Goal: Navigation & Orientation: Find specific page/section

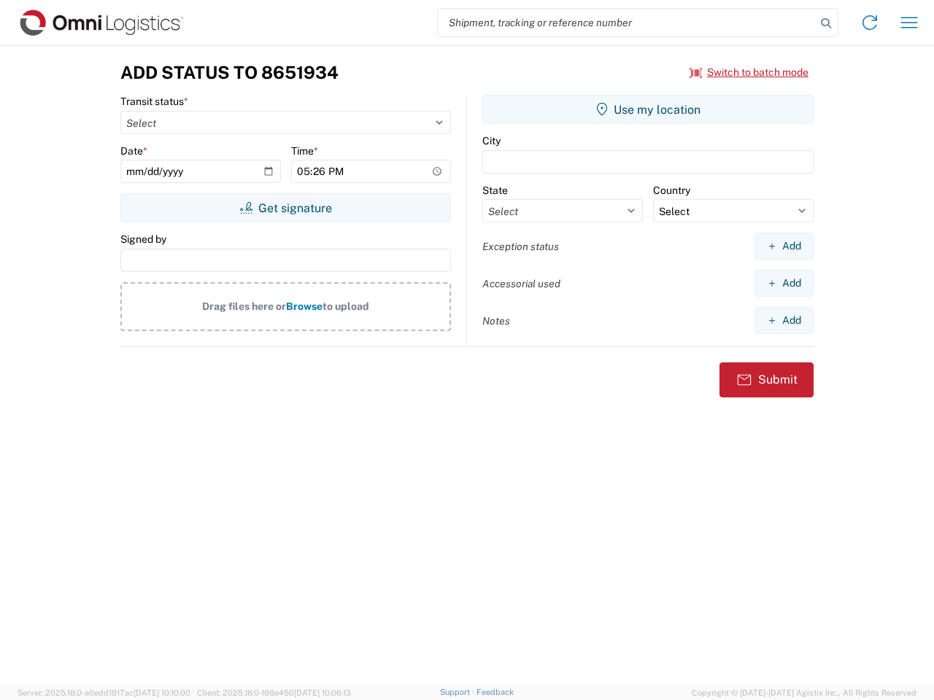
click at [627, 23] on input "search" at bounding box center [627, 23] width 378 height 28
click at [826, 23] on icon at bounding box center [826, 23] width 20 height 20
click at [870, 23] on icon at bounding box center [869, 22] width 23 height 23
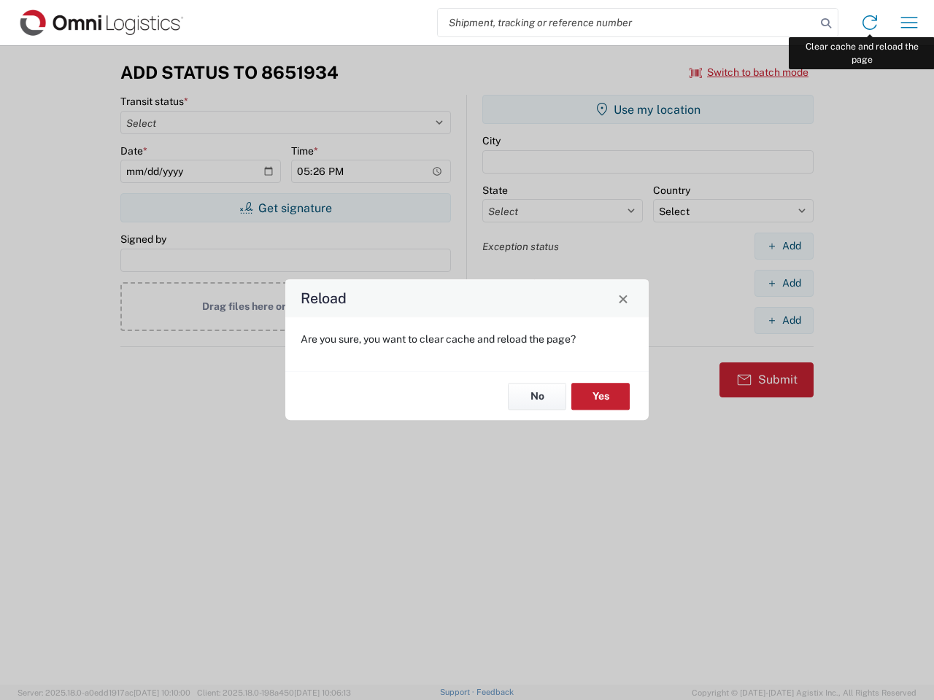
click at [909, 23] on div "Reload Are you sure, you want to clear cache and reload the page? No Yes" at bounding box center [467, 350] width 934 height 700
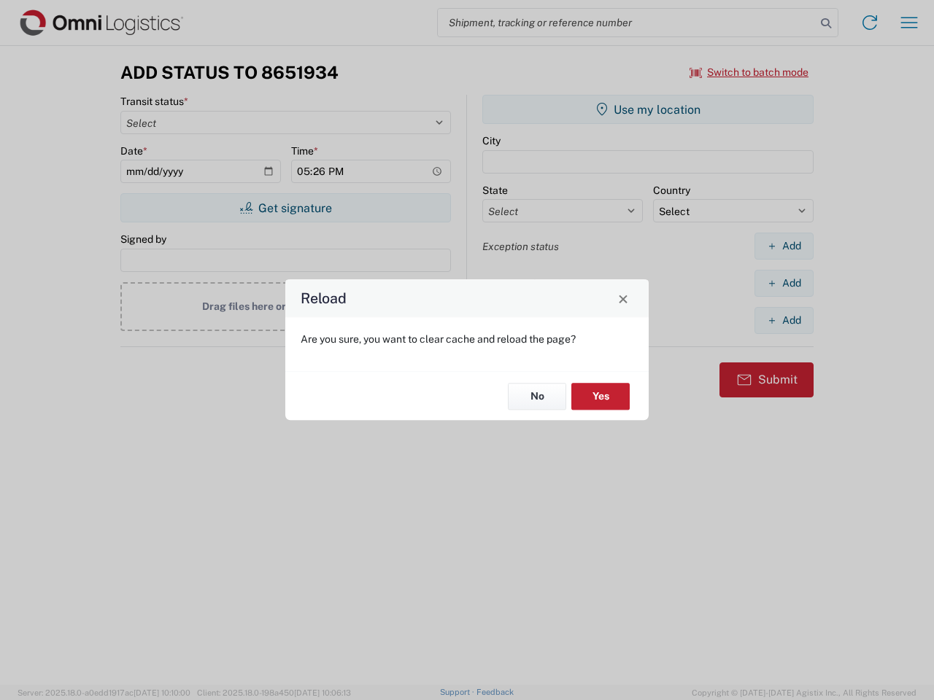
click at [749, 72] on div "Reload Are you sure, you want to clear cache and reload the page? No Yes" at bounding box center [467, 350] width 934 height 700
click at [285, 208] on div "Reload Are you sure, you want to clear cache and reload the page? No Yes" at bounding box center [467, 350] width 934 height 700
click at [648, 109] on div "Reload Are you sure, you want to clear cache and reload the page? No Yes" at bounding box center [467, 350] width 934 height 700
click at [784, 246] on div "Reload Are you sure, you want to clear cache and reload the page? No Yes" at bounding box center [467, 350] width 934 height 700
click at [784, 283] on div "Reload Are you sure, you want to clear cache and reload the page? No Yes" at bounding box center [467, 350] width 934 height 700
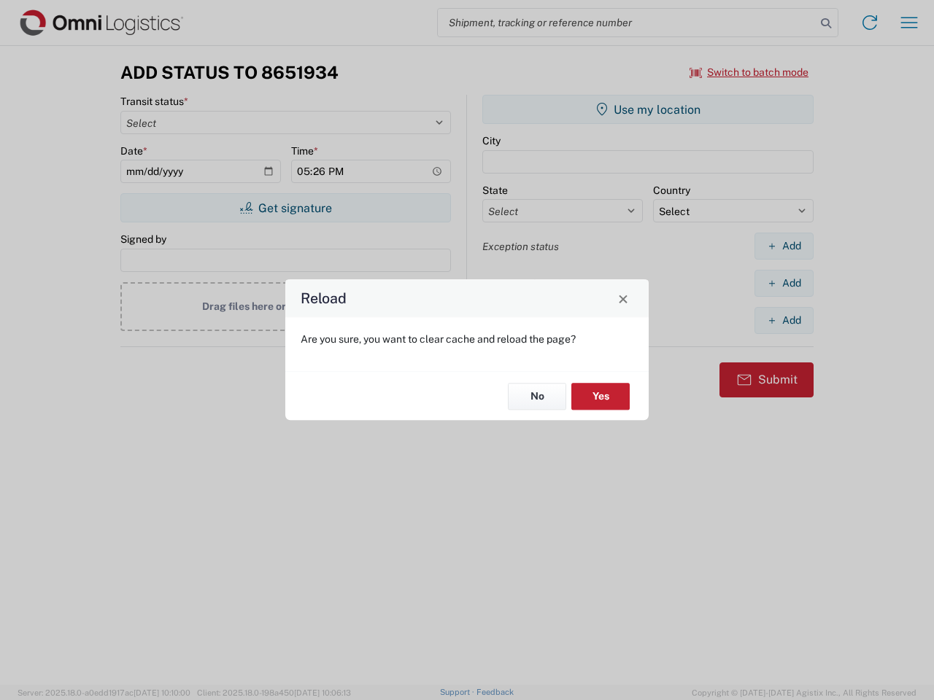
click at [784, 320] on div "Reload Are you sure, you want to clear cache and reload the page? No Yes" at bounding box center [467, 350] width 934 height 700
